Goal: Task Accomplishment & Management: Use online tool/utility

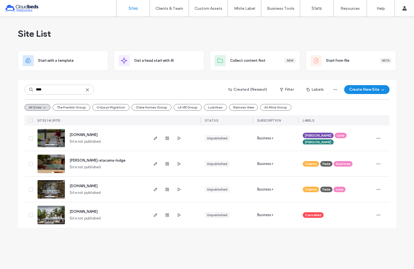
type input "****"
click at [92, 161] on span "[PERSON_NAME]-atacama-lodge" at bounding box center [98, 160] width 56 height 4
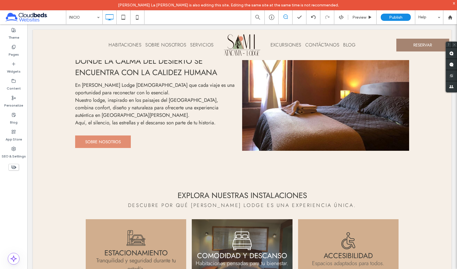
scroll to position [216, 0]
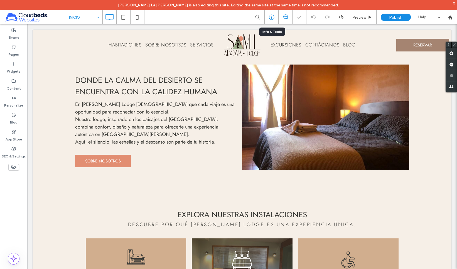
click at [273, 16] on icon at bounding box center [272, 17] width 6 height 6
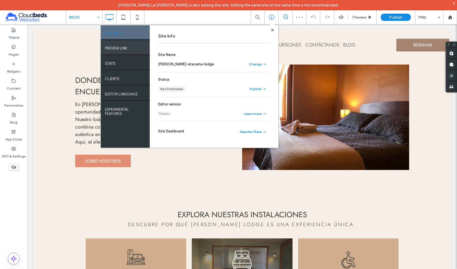
click at [117, 46] on label "PREVIEW LINK" at bounding box center [116, 46] width 22 height 7
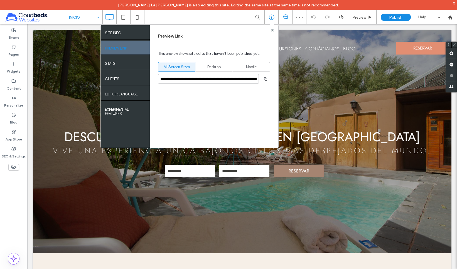
scroll to position [0, 0]
click at [214, 66] on span "Desktop" at bounding box center [213, 67] width 13 height 6
type input "**********"
click at [267, 78] on icon "button" at bounding box center [265, 79] width 4 height 4
click at [273, 29] on use at bounding box center [272, 29] width 3 height 3
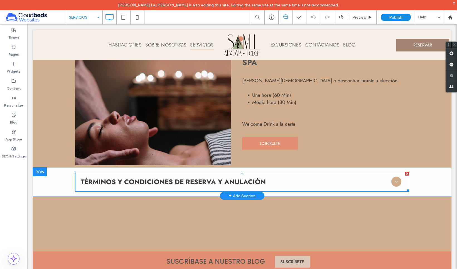
scroll to position [141, 0]
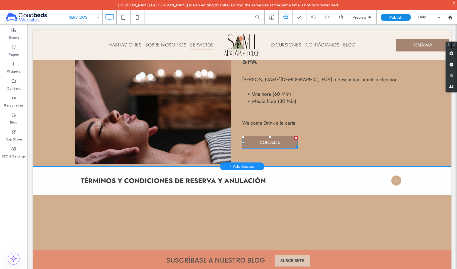
click at [277, 144] on span "CONSULTE" at bounding box center [270, 143] width 20 height 12
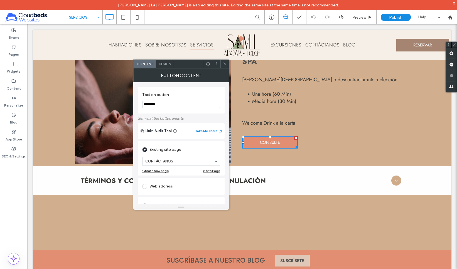
scroll to position [1, 0]
click at [162, 185] on div "Web address" at bounding box center [181, 185] width 78 height 9
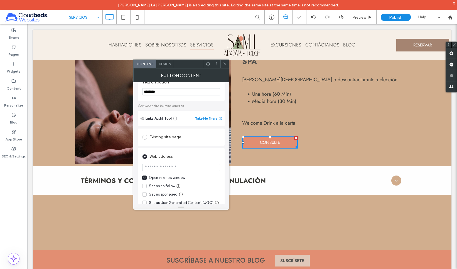
scroll to position [18, 0]
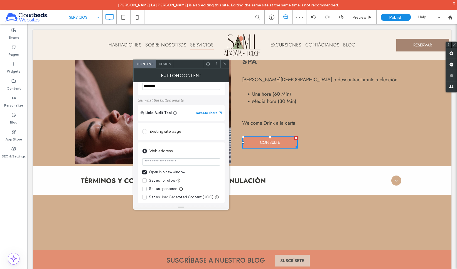
drag, startPoint x: 151, startPoint y: 162, endPoint x: 183, endPoint y: 164, distance: 31.5
click at [183, 164] on input "url" at bounding box center [181, 161] width 78 height 7
type input "*******"
click at [224, 64] on icon at bounding box center [225, 64] width 4 height 4
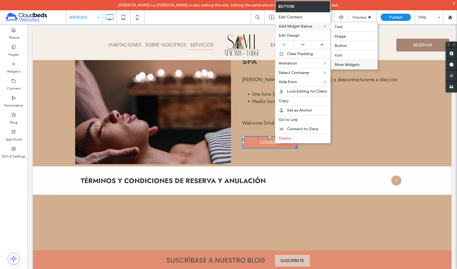
click at [347, 64] on span "More Widgets" at bounding box center [346, 64] width 25 height 5
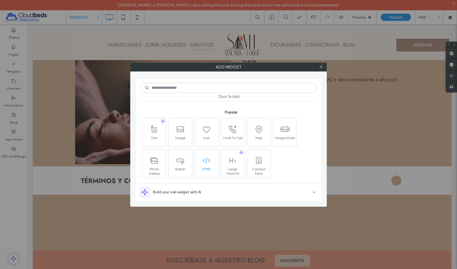
click at [207, 166] on span at bounding box center [206, 160] width 23 height 13
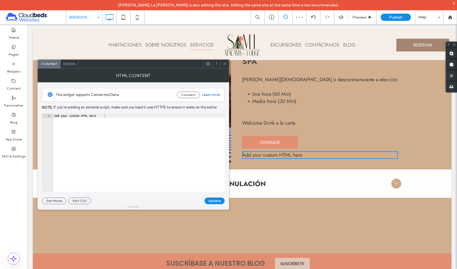
type textarea "**********"
click at [60, 116] on div "Add your custom HTML here" at bounding box center [139, 156] width 172 height 87
click at [71, 115] on div "Add your custom HTML here" at bounding box center [139, 156] width 172 height 87
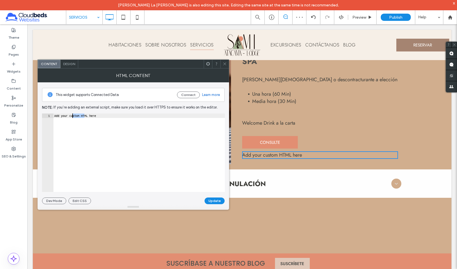
click at [71, 115] on div "Add your custom HTML here" at bounding box center [139, 156] width 172 height 87
click at [224, 63] on icon at bounding box center [225, 64] width 4 height 4
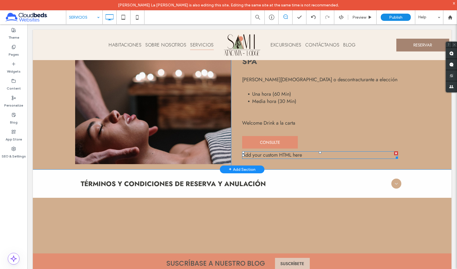
click at [394, 154] on div at bounding box center [396, 153] width 4 height 4
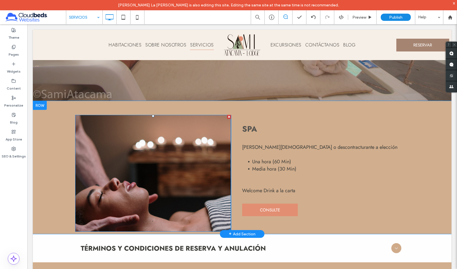
scroll to position [101, 0]
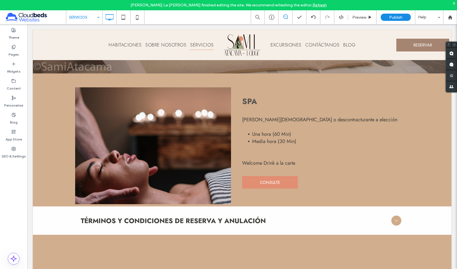
click at [312, 5] on link "Refresh" at bounding box center [319, 5] width 14 height 5
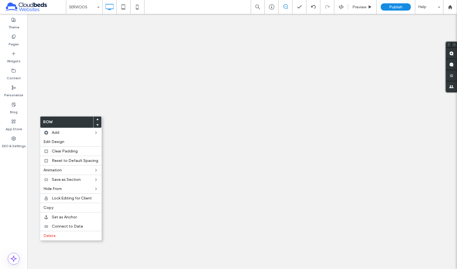
click at [60, 206] on label "Copy" at bounding box center [70, 207] width 55 height 5
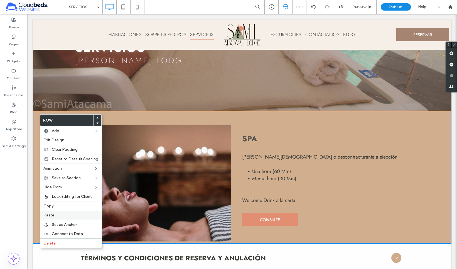
click at [64, 216] on label "Paste" at bounding box center [70, 215] width 55 height 5
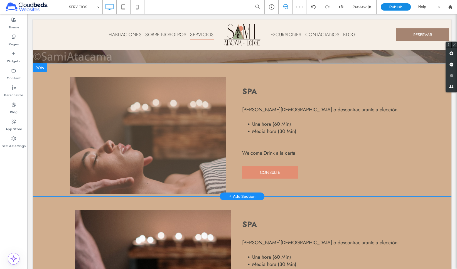
scroll to position [114, 0]
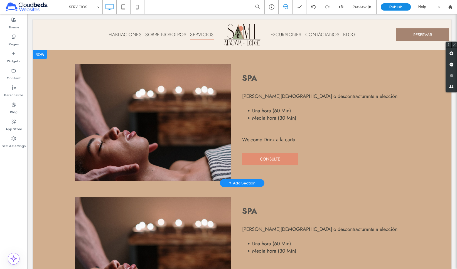
click at [232, 158] on div "Click To Paste Click To Paste SPA Masaje Aromático o descontracturante a elecci…" at bounding box center [242, 122] width 334 height 117
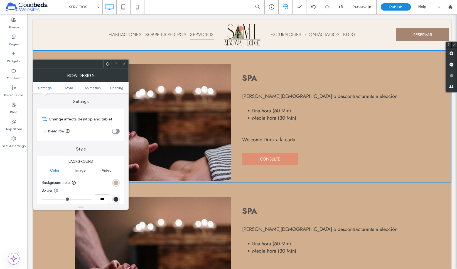
click at [123, 63] on icon at bounding box center [124, 64] width 4 height 4
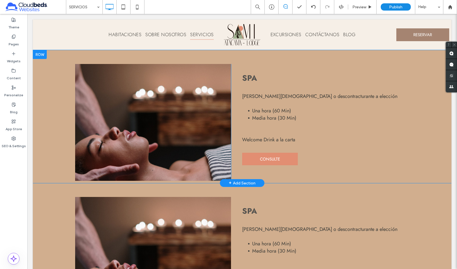
click at [380, 157] on div "SPA Masaje Aromático o descontracturante a elección Una hora (60 Min) Media hor…" at bounding box center [320, 122] width 156 height 117
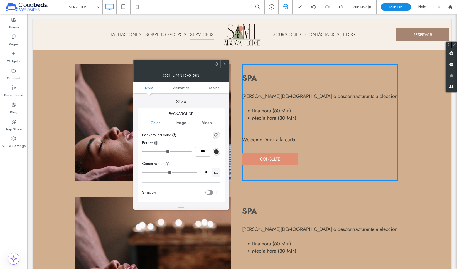
click at [216, 63] on icon at bounding box center [216, 64] width 4 height 4
click at [234, 73] on div "Click To Paste Click To Paste SPA Masaje Aromático o descontracturante a elecci…" at bounding box center [242, 122] width 334 height 117
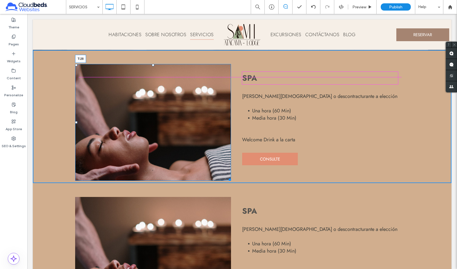
drag, startPoint x: 151, startPoint y: 65, endPoint x: 151, endPoint y: 72, distance: 7.2
click at [152, 66] on div at bounding box center [153, 65] width 2 height 2
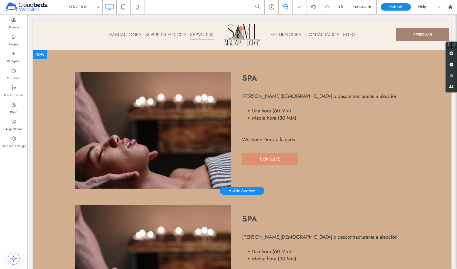
click at [149, 69] on div "Click To Paste Click To Paste" at bounding box center [153, 126] width 156 height 125
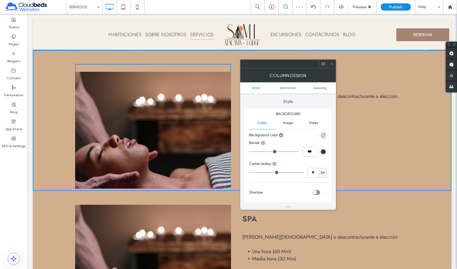
click at [324, 66] on icon at bounding box center [323, 64] width 4 height 4
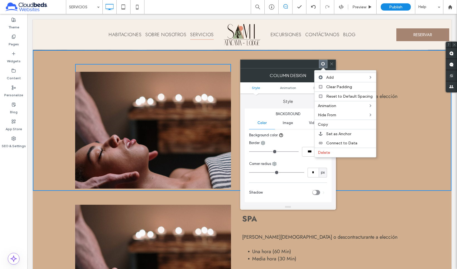
drag, startPoint x: 444, startPoint y: 156, endPoint x: 409, endPoint y: 154, distance: 34.9
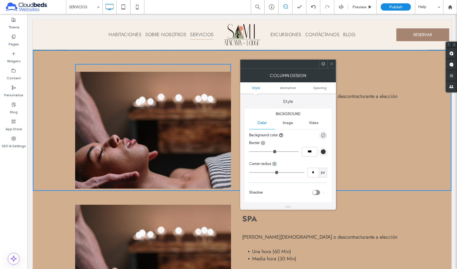
click at [392, 150] on div "SPA Masaje Aromático o descontracturante a elección Una hora (60 Min) Media hor…" at bounding box center [320, 126] width 156 height 125
click at [333, 64] on icon at bounding box center [331, 64] width 4 height 4
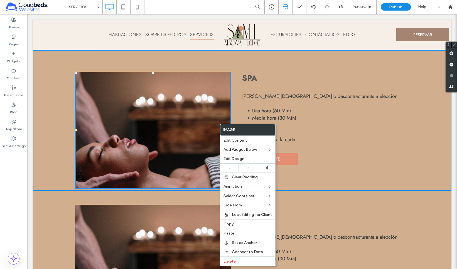
click at [367, 151] on div "SPA Masaje Aromático o descontracturante a elección Una hora (60 Min) Media hor…" at bounding box center [320, 126] width 156 height 125
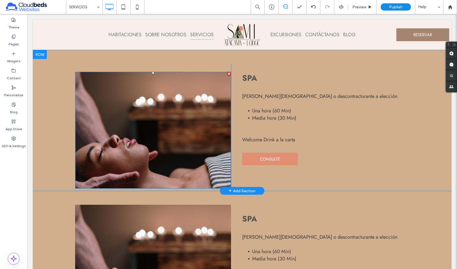
click at [198, 118] on img at bounding box center [153, 130] width 156 height 117
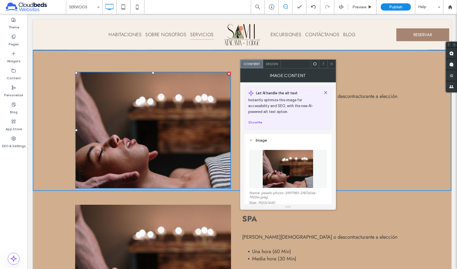
scroll to position [40, 0]
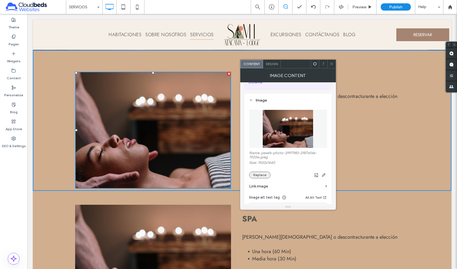
click at [257, 175] on button "Replace" at bounding box center [259, 175] width 21 height 7
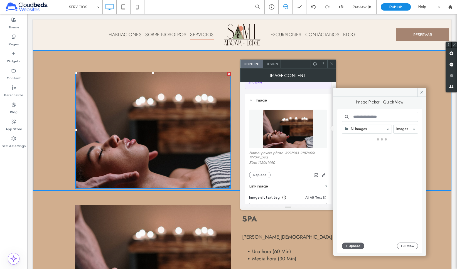
click at [360, 117] on input at bounding box center [380, 117] width 76 height 10
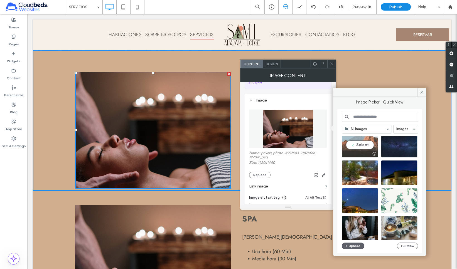
click at [362, 147] on div "Select" at bounding box center [360, 144] width 36 height 25
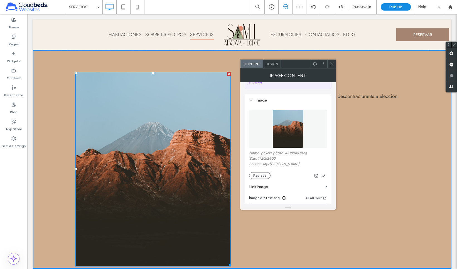
click at [332, 65] on icon at bounding box center [331, 64] width 4 height 4
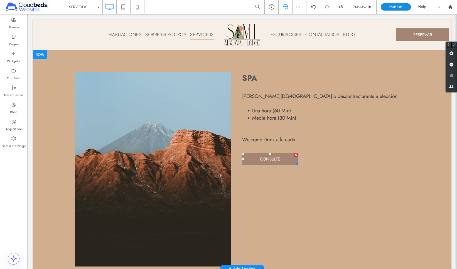
click at [280, 159] on link "CONSULTE" at bounding box center [270, 159] width 56 height 13
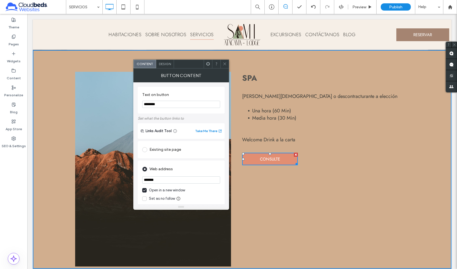
click at [224, 63] on icon at bounding box center [225, 64] width 4 height 4
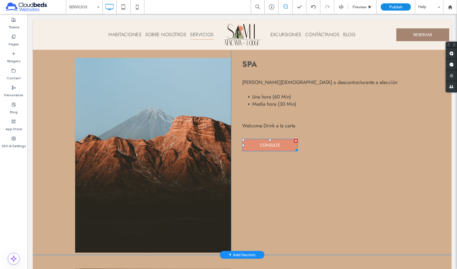
scroll to position [103, 0]
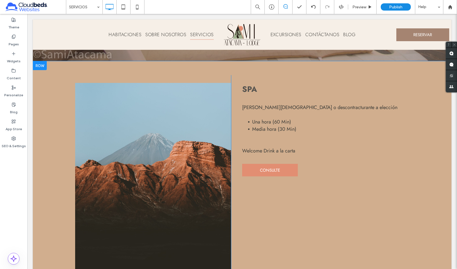
click at [40, 66] on div at bounding box center [40, 65] width 14 height 9
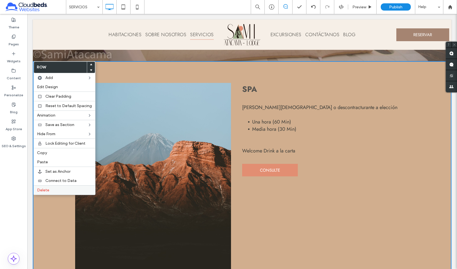
click at [59, 191] on label "Delete" at bounding box center [64, 190] width 55 height 5
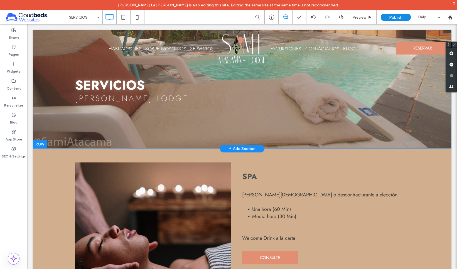
scroll to position [26, 0]
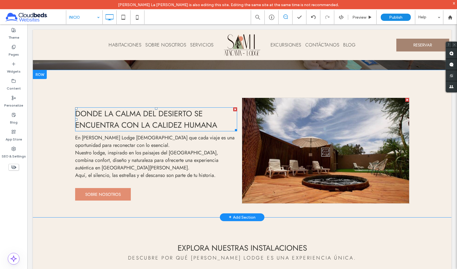
scroll to position [189, 0]
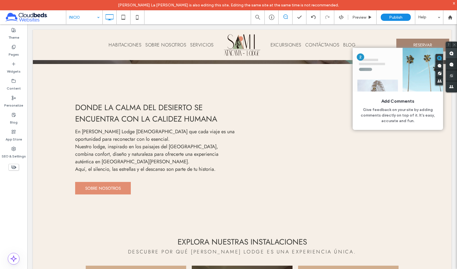
click at [451, 53] on use at bounding box center [451, 53] width 4 height 4
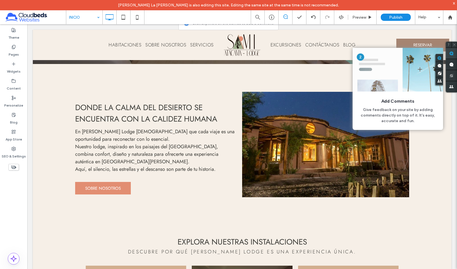
click at [451, 54] on use at bounding box center [451, 53] width 4 height 4
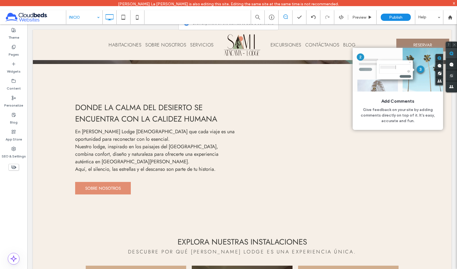
click at [451, 54] on use at bounding box center [451, 53] width 4 height 4
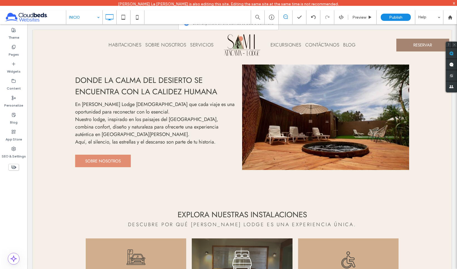
scroll to position [217, 0]
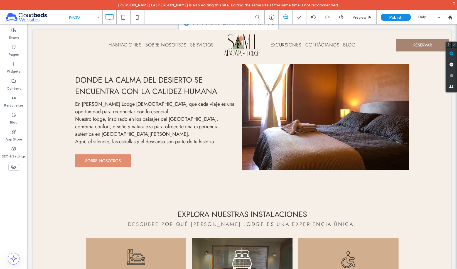
click at [263, 149] on div at bounding box center [325, 116] width 167 height 105
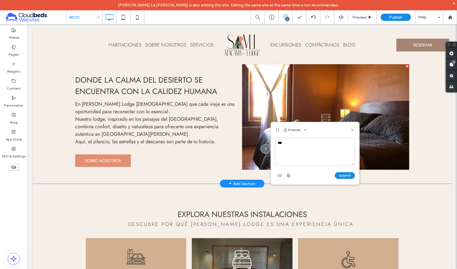
type textarea "***"
click at [352, 129] on use at bounding box center [352, 130] width 3 height 3
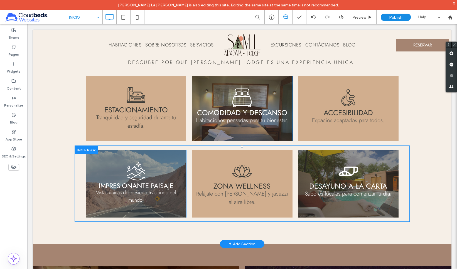
scroll to position [377, 0]
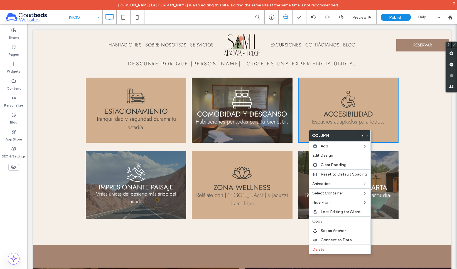
click at [298, 132] on div "ACCESIBILIDAD Espacios adaptados para todos. Click To Paste" at bounding box center [348, 110] width 100 height 65
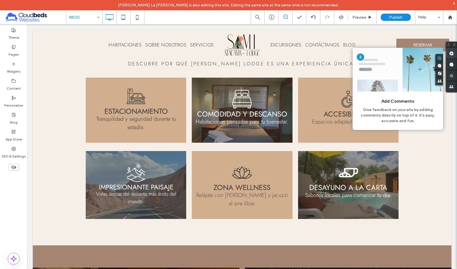
click at [450, 53] on use at bounding box center [451, 53] width 4 height 4
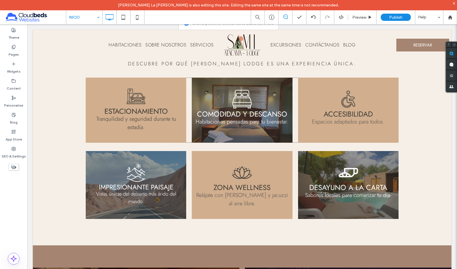
click at [293, 128] on div "ESTACIONAMIENTO Tranquilidad y seguridad durante tu estadía. Click To Paste COM…" at bounding box center [242, 110] width 313 height 65
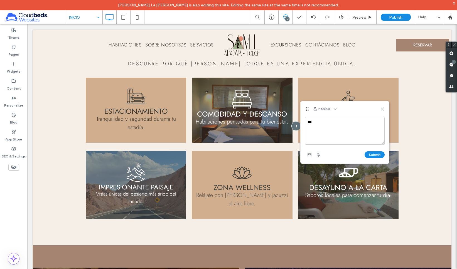
click at [382, 109] on use at bounding box center [382, 109] width 3 height 3
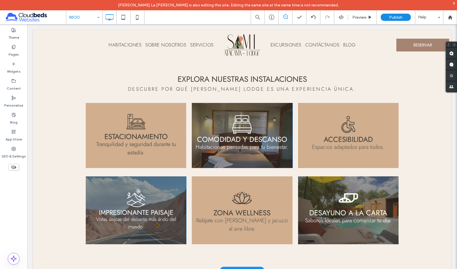
scroll to position [319, 0]
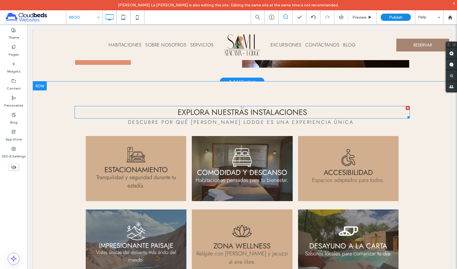
click at [259, 112] on span "EXPLORA NUESTRAS INSTALACIONES" at bounding box center [241, 112] width 129 height 11
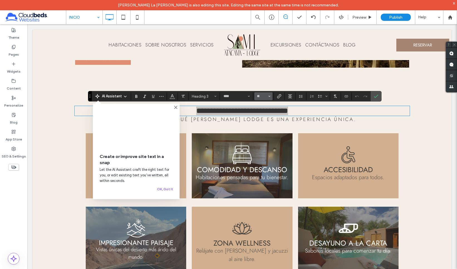
click at [257, 99] on button "**" at bounding box center [263, 96] width 18 height 8
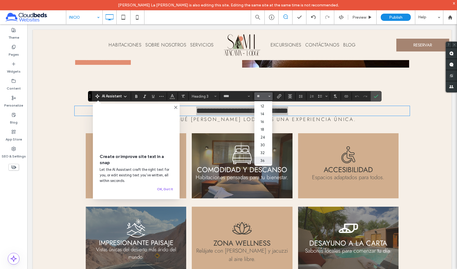
scroll to position [31, 0]
click at [254, 156] on label "36" at bounding box center [263, 160] width 18 height 8
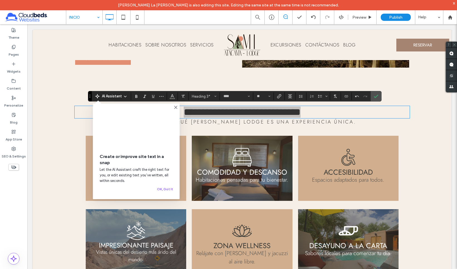
click at [176, 108] on use at bounding box center [175, 107] width 3 height 3
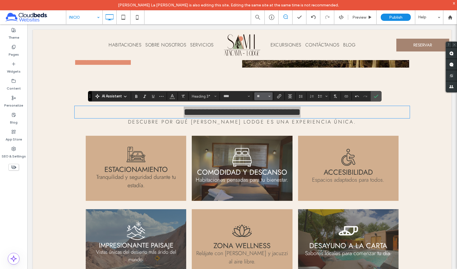
click at [254, 99] on button "**" at bounding box center [263, 96] width 18 height 8
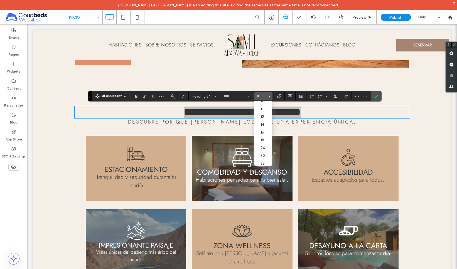
scroll to position [54, 0]
click at [254, 157] on label "72" at bounding box center [263, 161] width 18 height 8
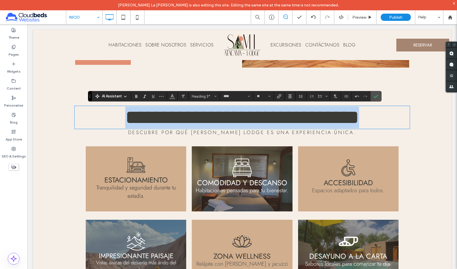
type input "**"
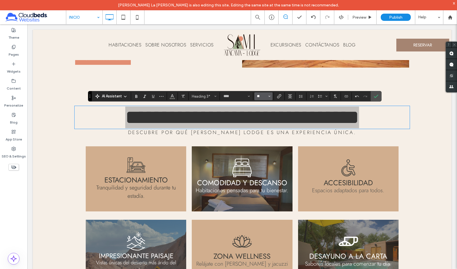
click at [256, 96] on input "**" at bounding box center [261, 96] width 11 height 4
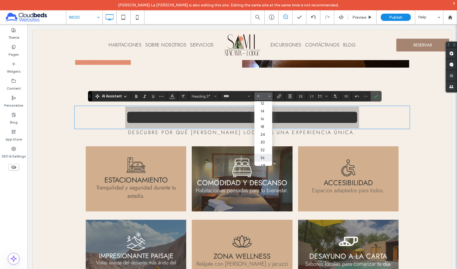
scroll to position [34, 0]
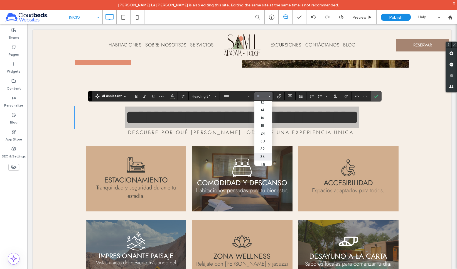
click at [254, 153] on label "36" at bounding box center [263, 157] width 18 height 8
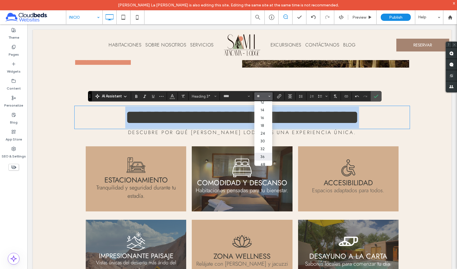
type input "**"
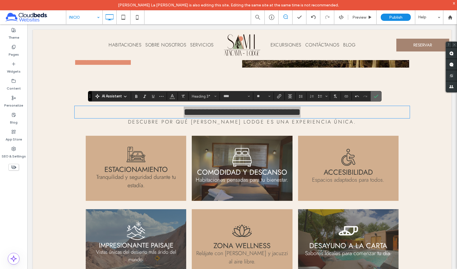
click at [372, 96] on label "Confirm" at bounding box center [376, 96] width 8 height 10
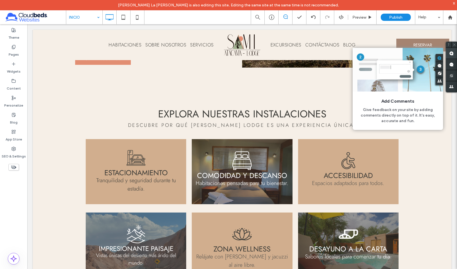
click at [451, 53] on use at bounding box center [451, 53] width 4 height 4
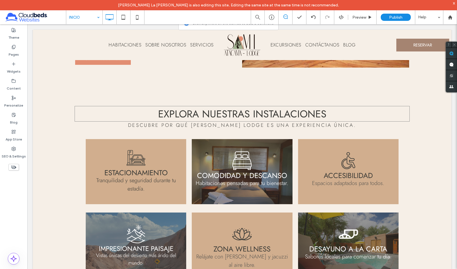
click at [333, 112] on h3 "EXPLORA NUESTRAS INSTALACIONES" at bounding box center [242, 114] width 335 height 14
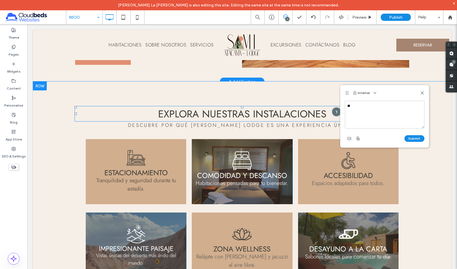
type textarea "*"
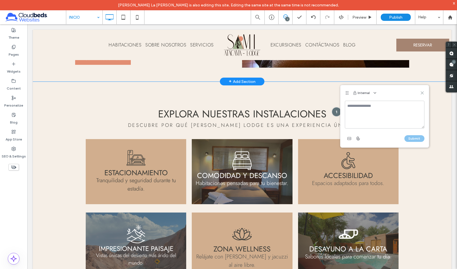
click at [422, 92] on use at bounding box center [422, 93] width 3 height 3
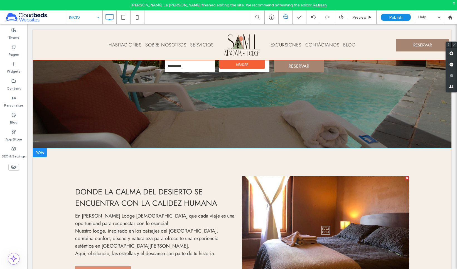
scroll to position [0, 0]
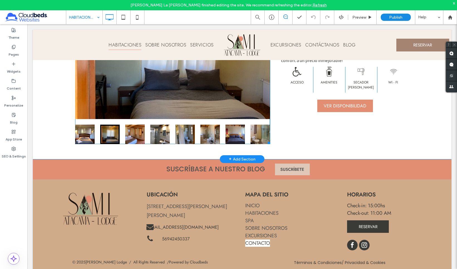
scroll to position [411, 0]
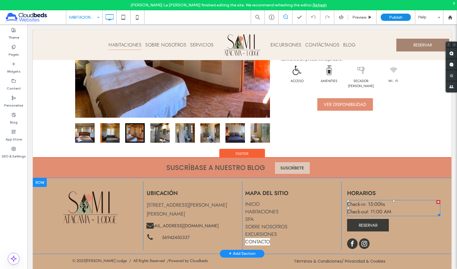
click at [371, 204] on span "Check-in: 15:00hs" at bounding box center [366, 204] width 38 height 7
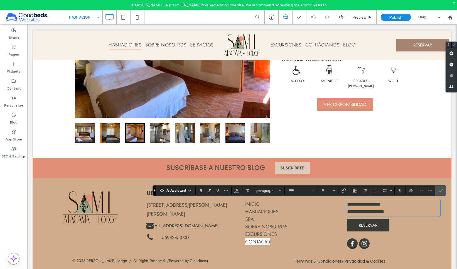
click at [363, 205] on span "**********" at bounding box center [363, 204] width 33 height 5
click at [373, 204] on span "**********" at bounding box center [363, 204] width 33 height 5
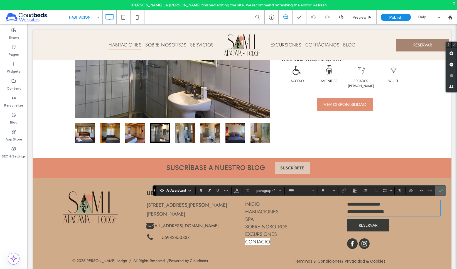
click at [438, 190] on icon "Confirm" at bounding box center [440, 190] width 4 height 4
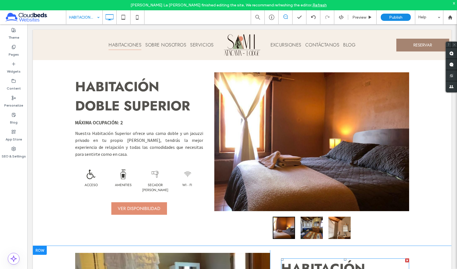
scroll to position [0, 0]
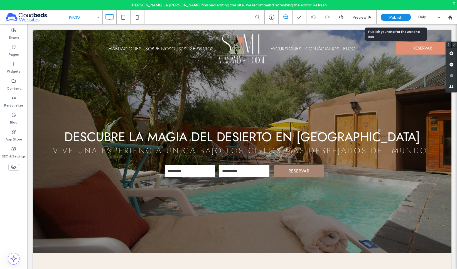
click at [395, 18] on span "Publish" at bounding box center [395, 17] width 13 height 5
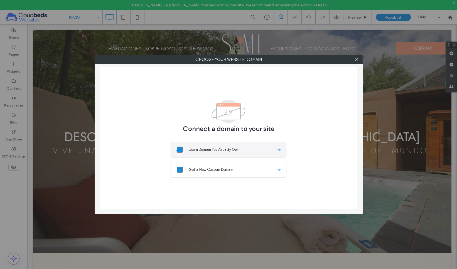
click at [208, 153] on button "Use a Domain You Already Own" at bounding box center [229, 150] width 116 height 16
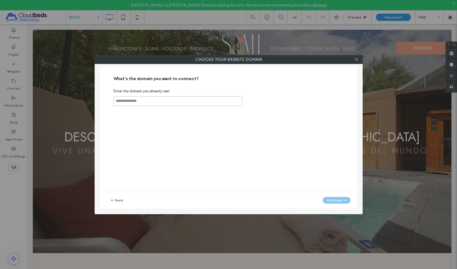
click at [145, 102] on input at bounding box center [177, 101] width 129 height 10
type input "**********"
click at [339, 201] on button "Continue" at bounding box center [337, 200] width 28 height 7
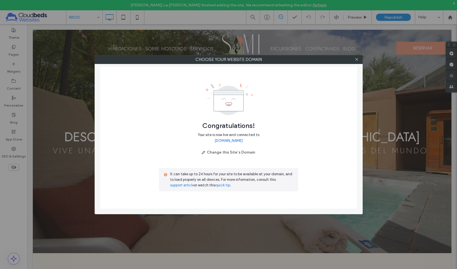
click at [238, 142] on link "www.samiatacama.com" at bounding box center [228, 141] width 28 height 6
click at [356, 63] on span at bounding box center [356, 59] width 4 height 8
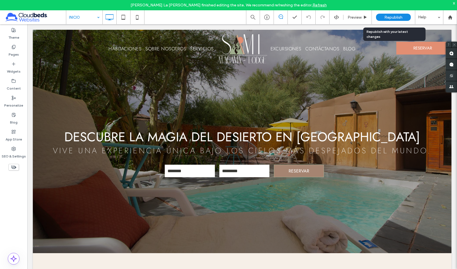
click at [392, 17] on span "Republish" at bounding box center [393, 17] width 18 height 5
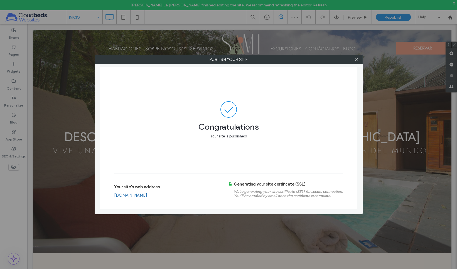
click at [147, 195] on link "www.samiatacama.com" at bounding box center [130, 195] width 33 height 5
click at [355, 60] on use at bounding box center [356, 59] width 3 height 3
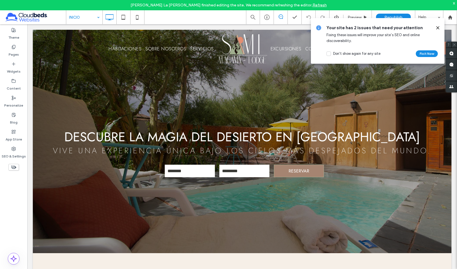
click at [437, 28] on icon at bounding box center [437, 28] width 4 height 4
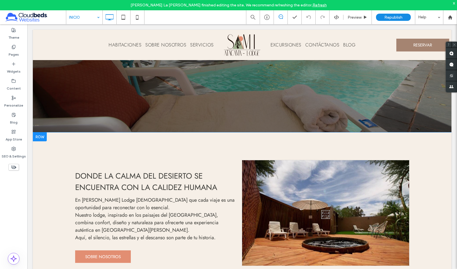
scroll to position [148, 0]
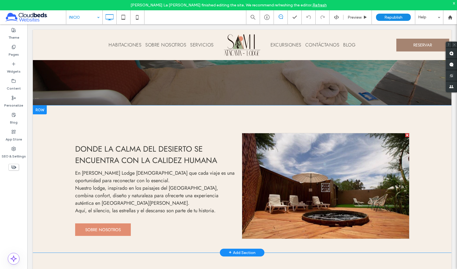
click at [75, 120] on div "Donde la calma del desierto se encuentra con la calidez humana En Sami Atacama …" at bounding box center [242, 178] width 418 height 147
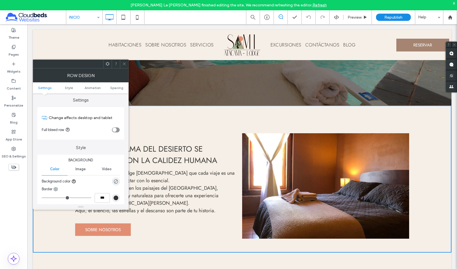
scroll to position [0, 0]
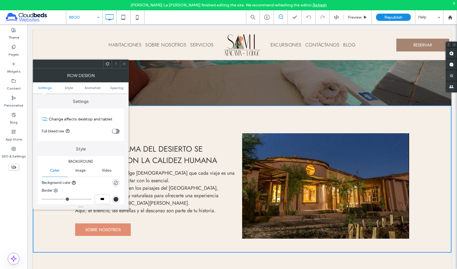
click at [125, 62] on icon at bounding box center [124, 64] width 4 height 4
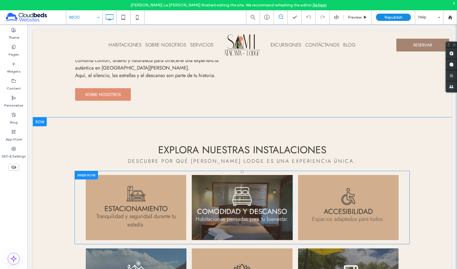
scroll to position [302, 0]
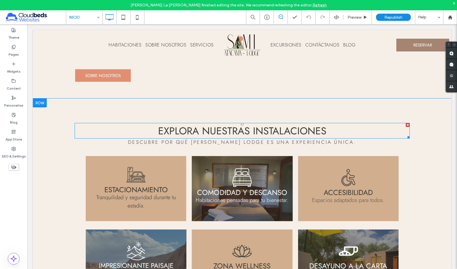
drag, startPoint x: 403, startPoint y: 125, endPoint x: 430, endPoint y: 149, distance: 36.1
click at [406, 125] on div at bounding box center [408, 125] width 4 height 4
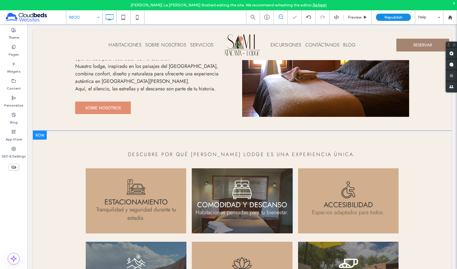
scroll to position [201, 0]
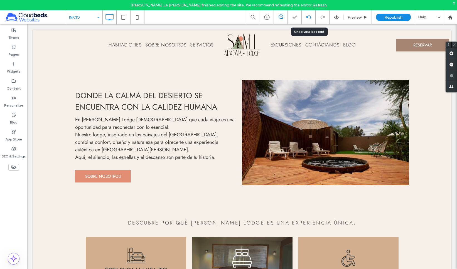
click at [308, 17] on icon at bounding box center [308, 17] width 4 height 4
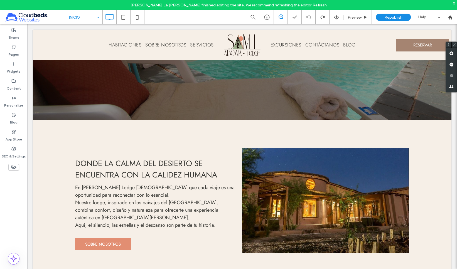
scroll to position [135, 0]
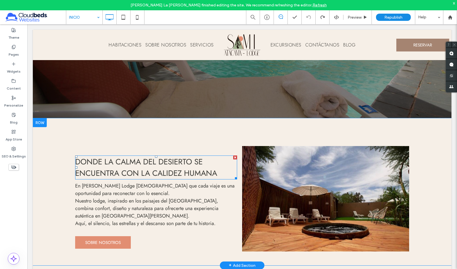
click at [185, 172] on span "Donde la calma del desierto se encuentra con la calidez humana" at bounding box center [146, 167] width 142 height 23
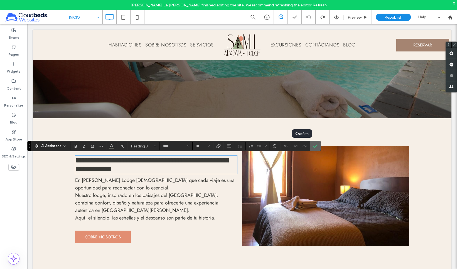
click at [313, 145] on icon "Confirm" at bounding box center [315, 146] width 4 height 4
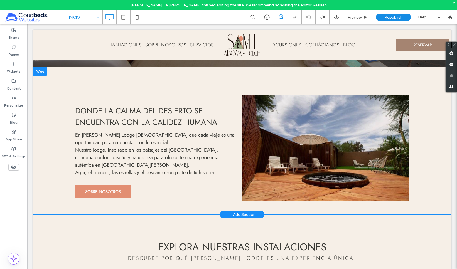
scroll to position [172, 0]
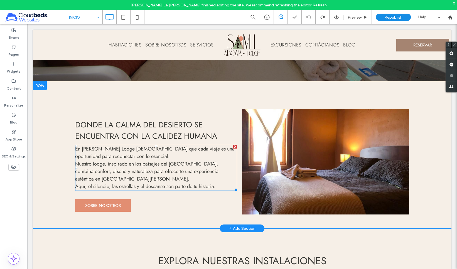
click at [173, 179] on p "En Sami Atacama Lodge creemos que cada viaje es una oportunidad para reconectar…" at bounding box center [156, 167] width 162 height 45
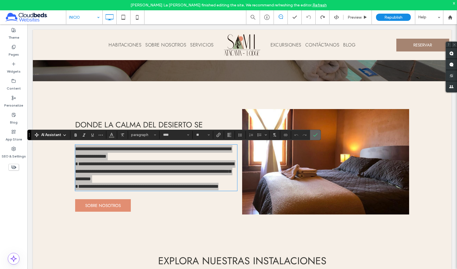
click at [313, 134] on icon "Confirm" at bounding box center [315, 135] width 4 height 4
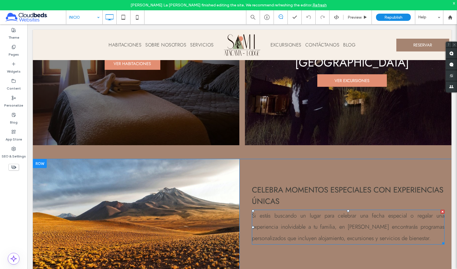
scroll to position [670, 0]
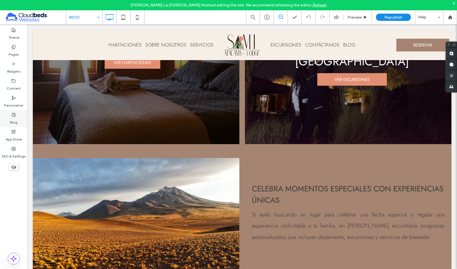
click at [13, 117] on label "Blog" at bounding box center [14, 121] width 8 height 8
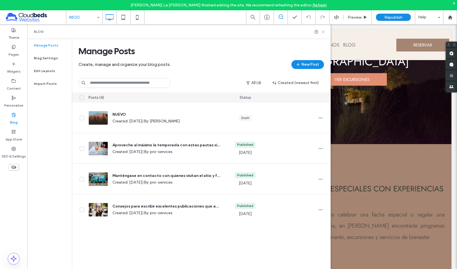
click at [323, 32] on icon at bounding box center [323, 32] width 4 height 4
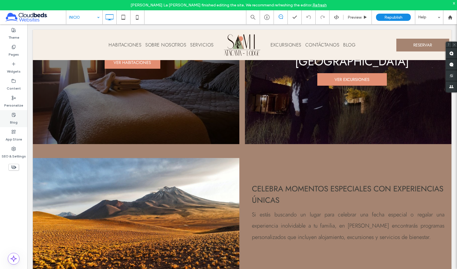
click at [18, 118] on div "Blog" at bounding box center [13, 118] width 27 height 17
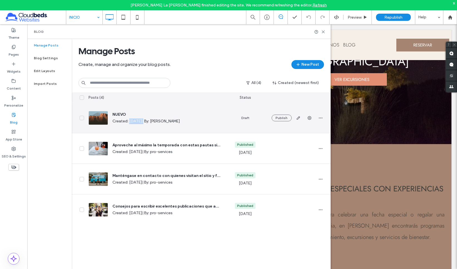
drag, startPoint x: 130, startPoint y: 122, endPoint x: 152, endPoint y: 122, distance: 21.7
click at [152, 122] on span "Created: May 13, 2024 | By: Mary Sugey" at bounding box center [166, 122] width 108 height 6
click at [153, 129] on div "NUEVO Created: May 13, 2024 | By: Mary Sugey" at bounding box center [154, 118] width 140 height 30
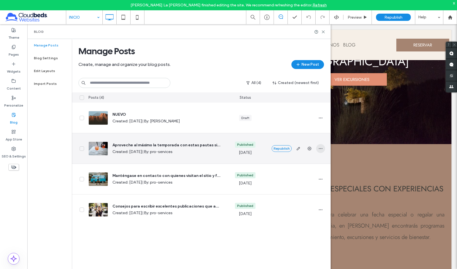
click at [319, 148] on icon "button" at bounding box center [320, 148] width 4 height 4
click at [219, 155] on div "Aproveche al máximo la temporada con estas pautas simples Created: Dec 15, 2023…" at bounding box center [154, 149] width 132 height 14
click at [298, 148] on icon "button" at bounding box center [298, 148] width 4 height 4
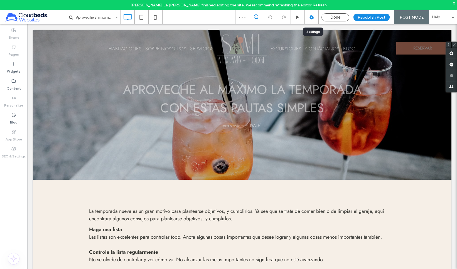
click at [314, 16] on icon at bounding box center [312, 17] width 6 height 6
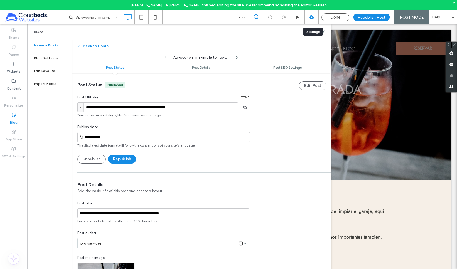
scroll to position [0, 0]
click at [322, 32] on use at bounding box center [323, 32] width 3 height 3
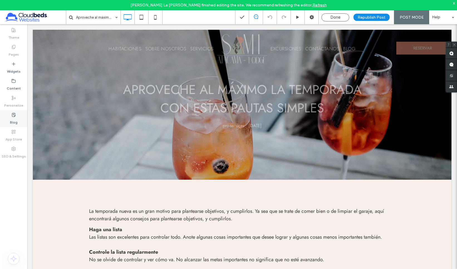
click at [14, 117] on label "Blog" at bounding box center [14, 121] width 8 height 8
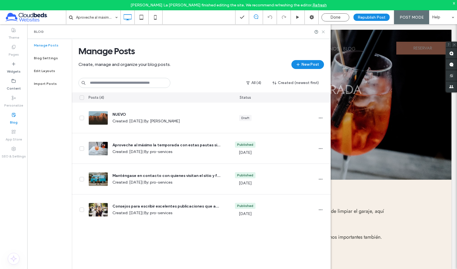
click at [322, 31] on use at bounding box center [323, 32] width 3 height 3
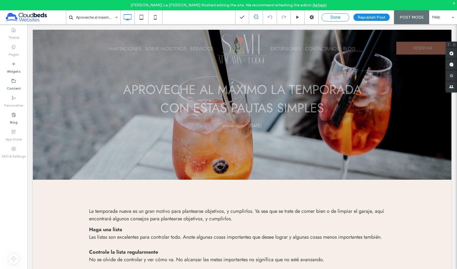
click at [339, 18] on span "Done" at bounding box center [335, 17] width 10 height 5
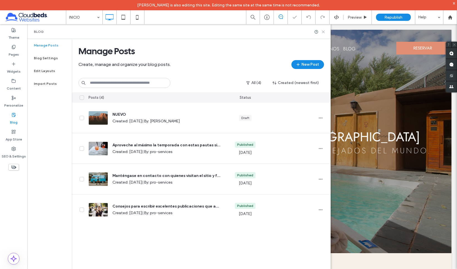
click at [323, 30] on icon at bounding box center [323, 32] width 4 height 4
